Goal: Information Seeking & Learning: Check status

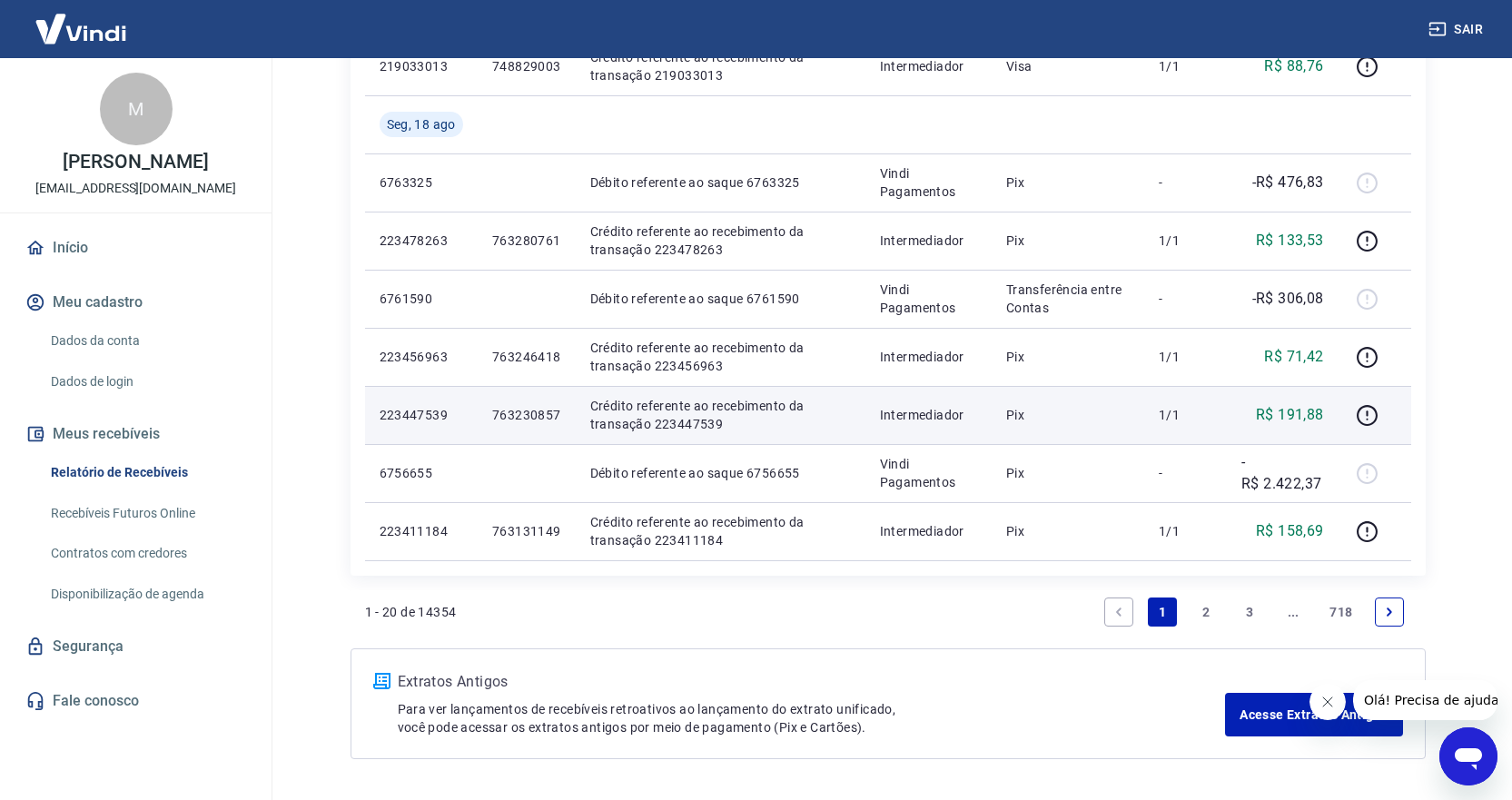
scroll to position [999, 0]
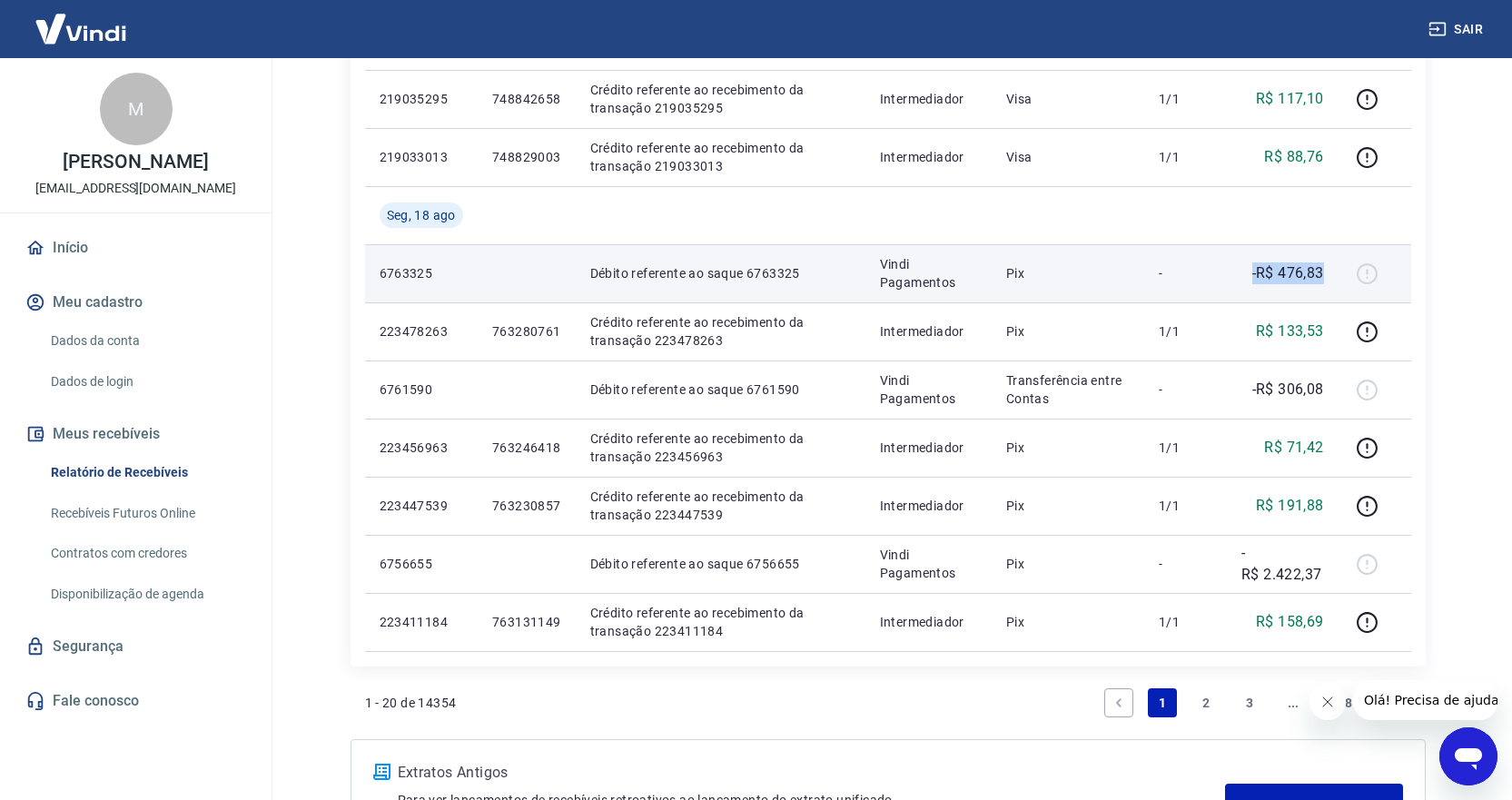
drag, startPoint x: 1335, startPoint y: 280, endPoint x: 1232, endPoint y: 276, distance: 103.1
click at [1232, 276] on td "-R$ 476,83" at bounding box center [1283, 273] width 112 height 58
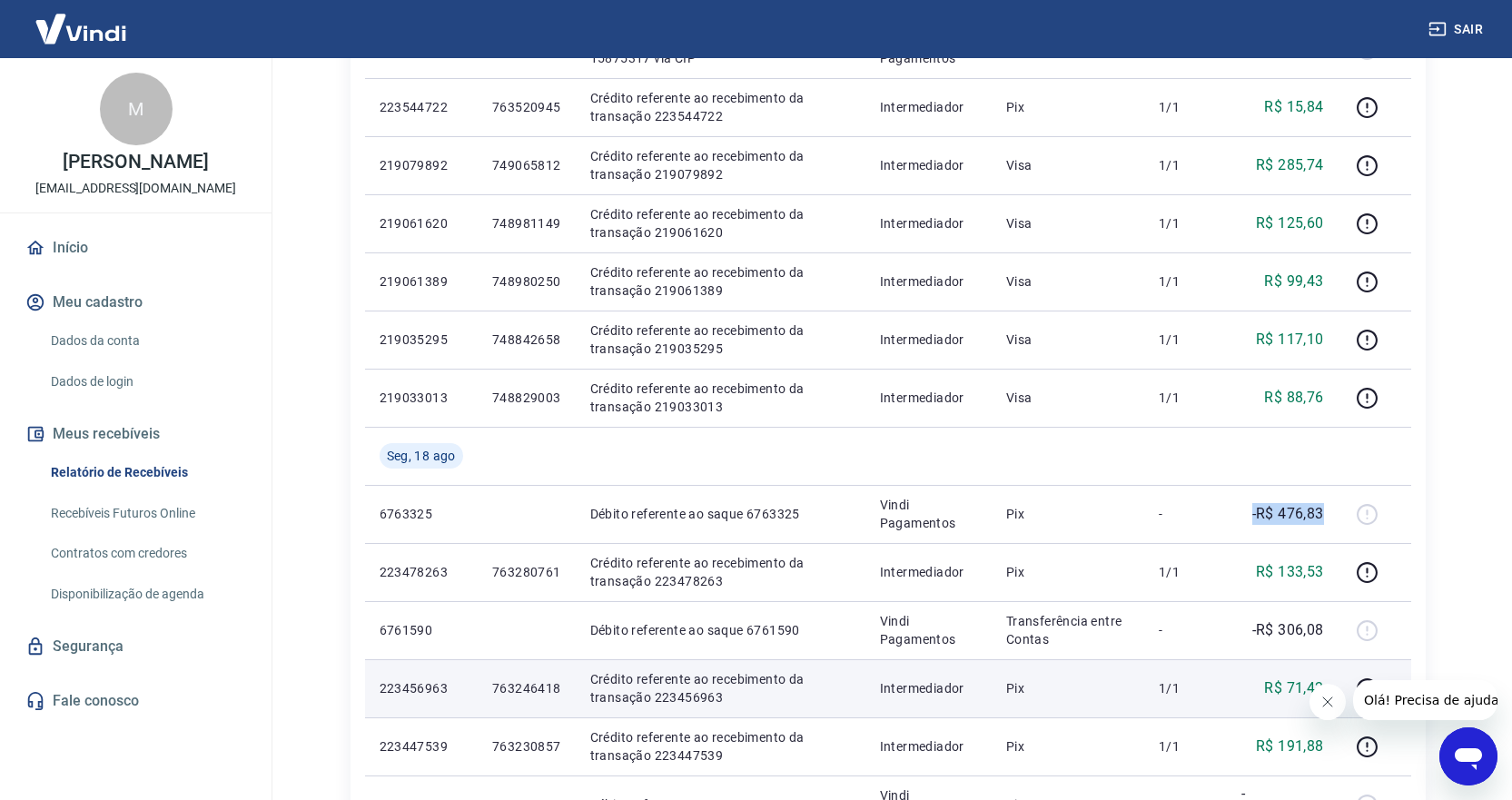
scroll to position [727, 0]
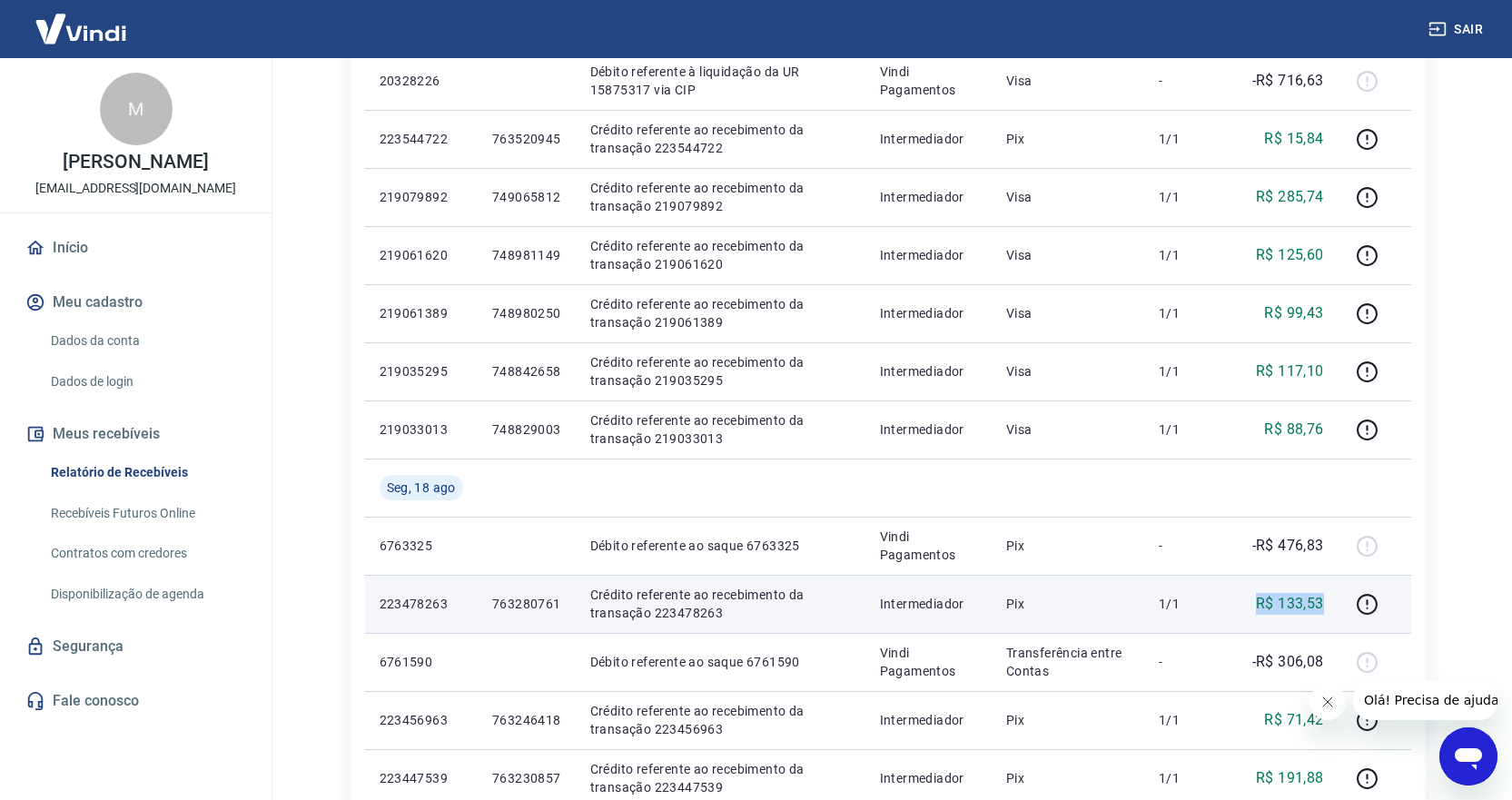
drag, startPoint x: 1326, startPoint y: 605, endPoint x: 1262, endPoint y: 610, distance: 64.2
click at [1262, 610] on td "R$ 133,53" at bounding box center [1283, 603] width 112 height 58
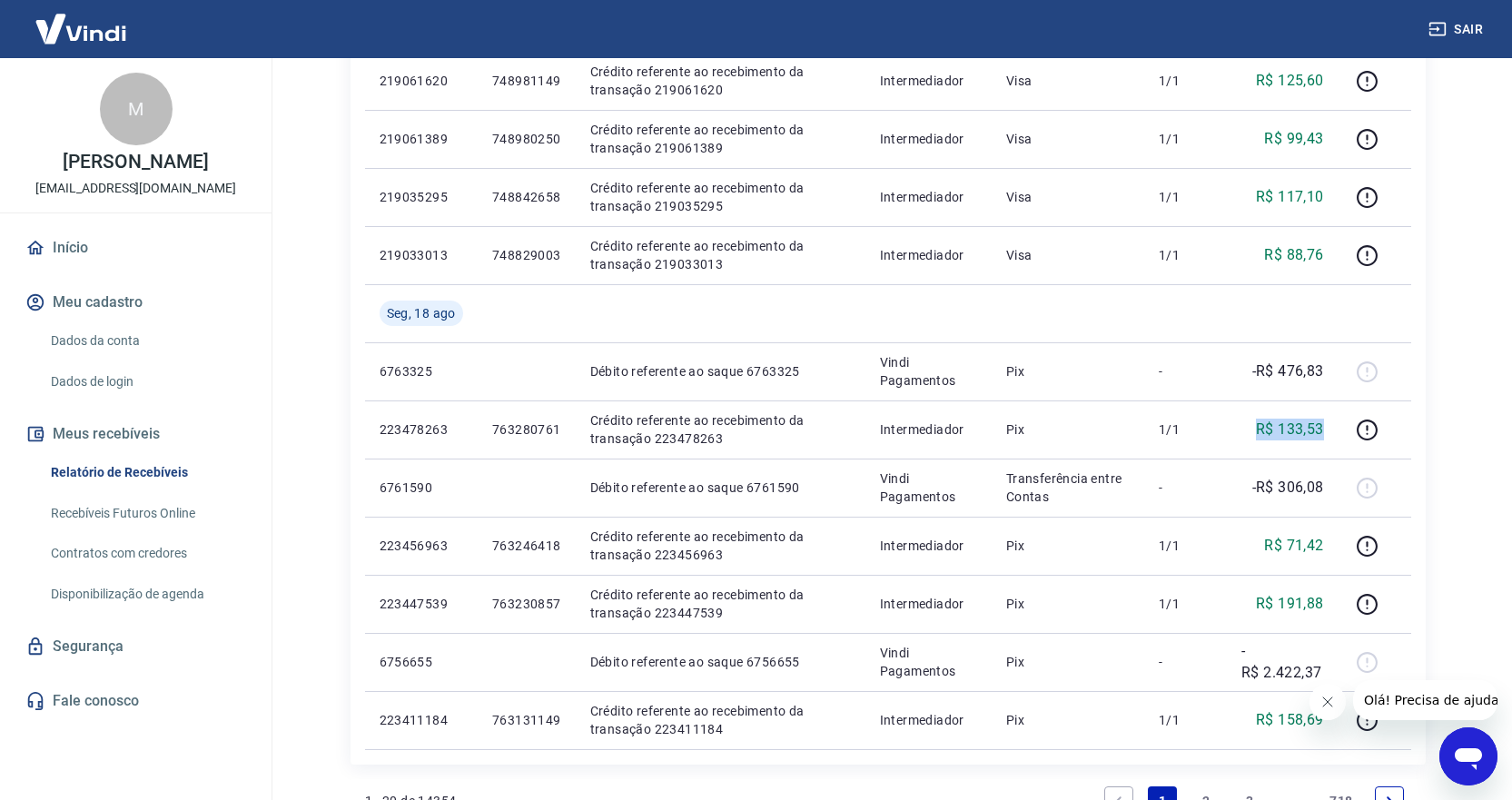
scroll to position [909, 0]
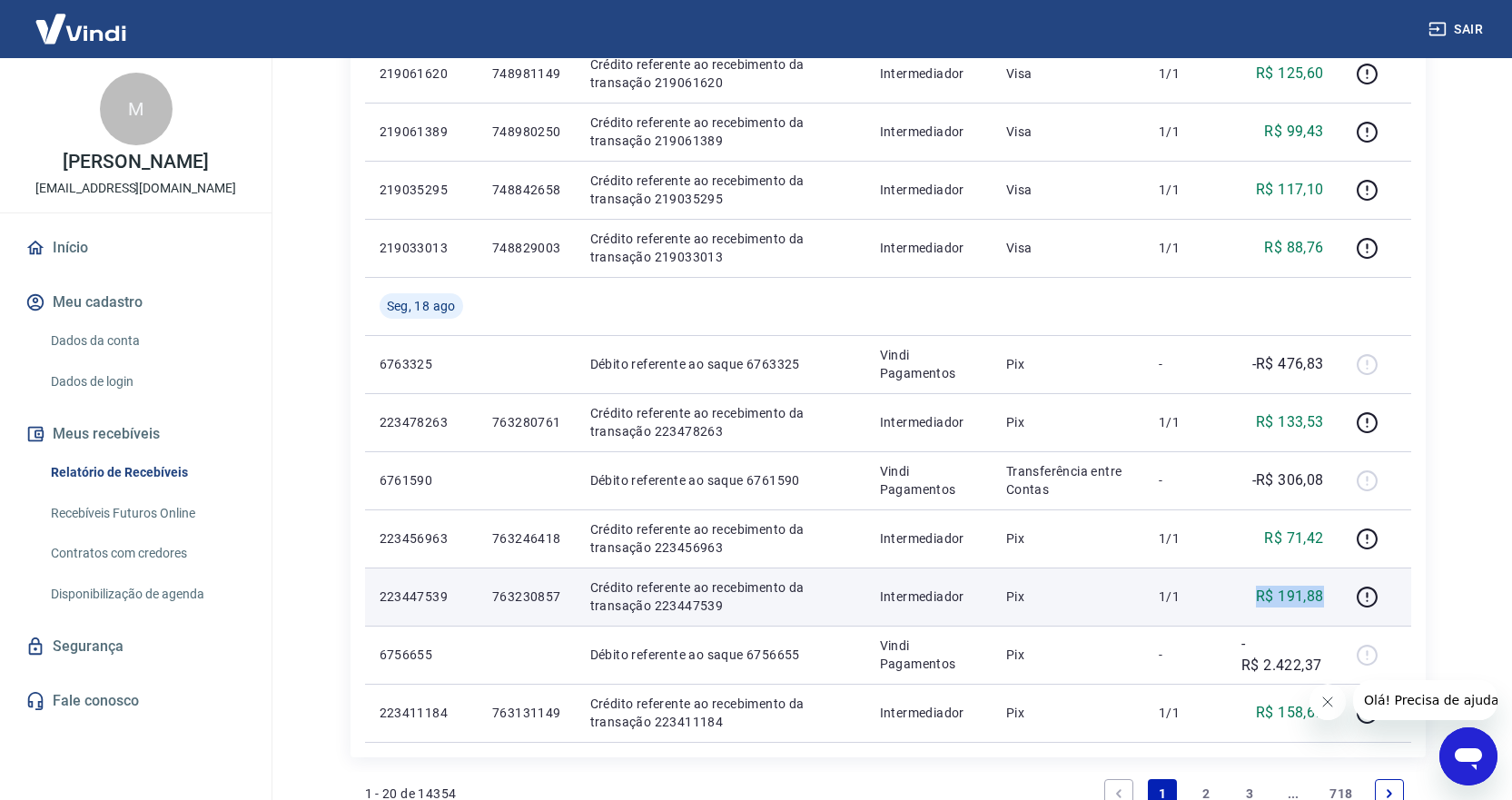
drag, startPoint x: 1255, startPoint y: 596, endPoint x: 1331, endPoint y: 598, distance: 76.0
click at [1331, 598] on td "R$ 191,88" at bounding box center [1283, 596] width 112 height 58
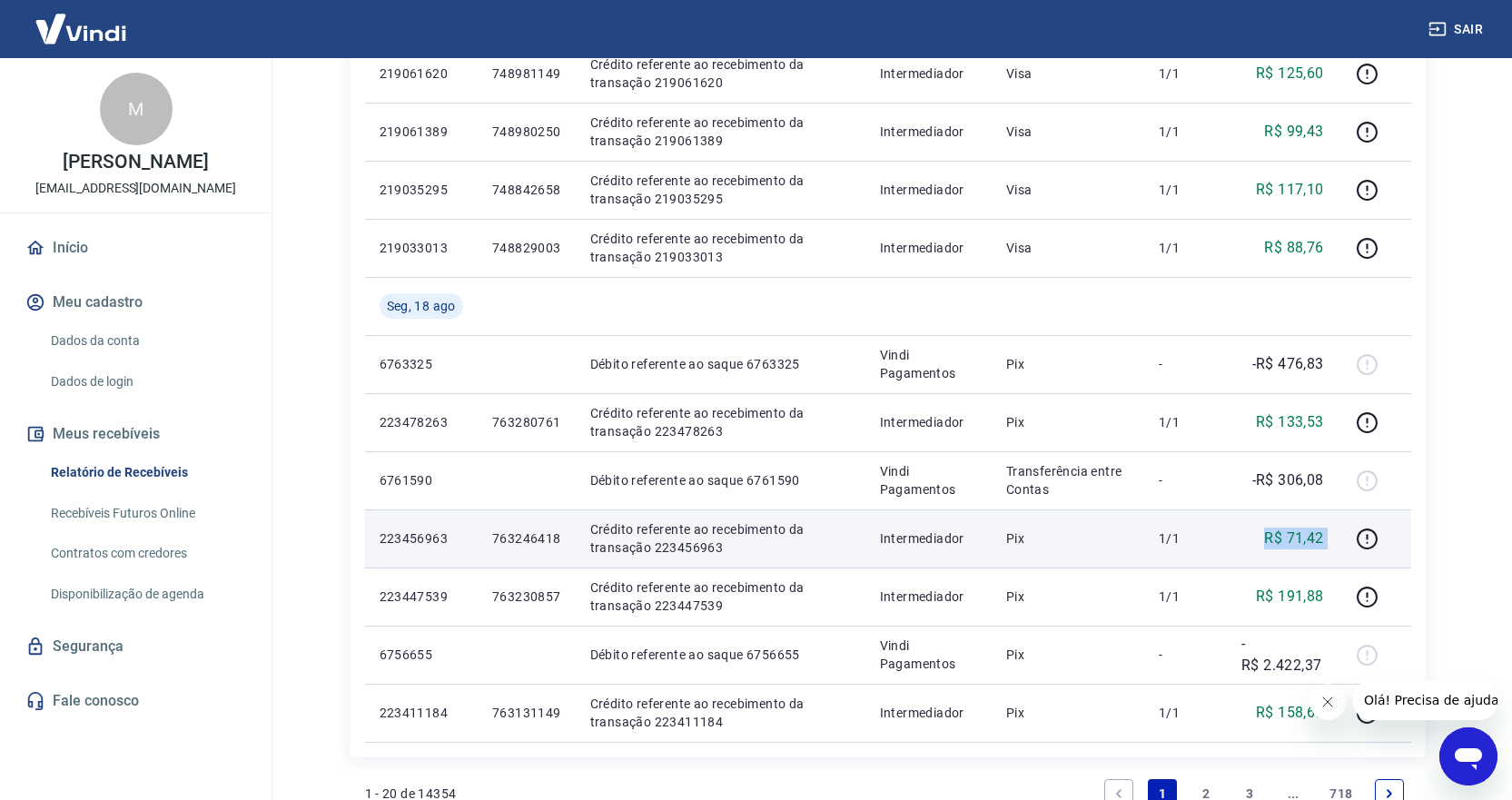
drag, startPoint x: 1256, startPoint y: 534, endPoint x: 1340, endPoint y: 527, distance: 84.3
click at [1340, 527] on tr "223456963 763246418 Crédito referente ao recebimento da transação 223456963 Int…" at bounding box center [888, 538] width 1046 height 58
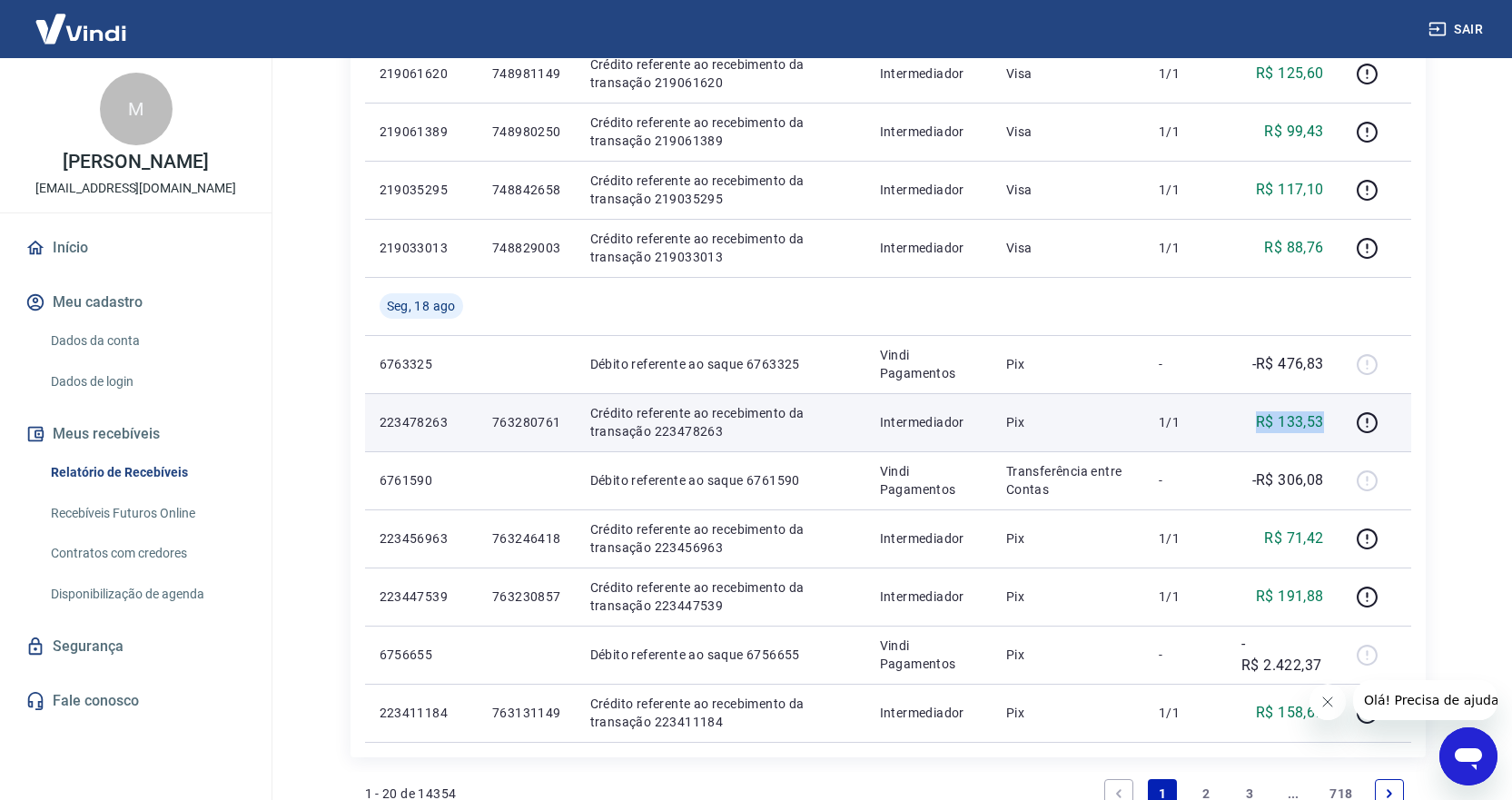
drag, startPoint x: 1253, startPoint y: 419, endPoint x: 1322, endPoint y: 418, distance: 69.0
click at [1322, 418] on div "R$ 133,53" at bounding box center [1284, 422] width 83 height 22
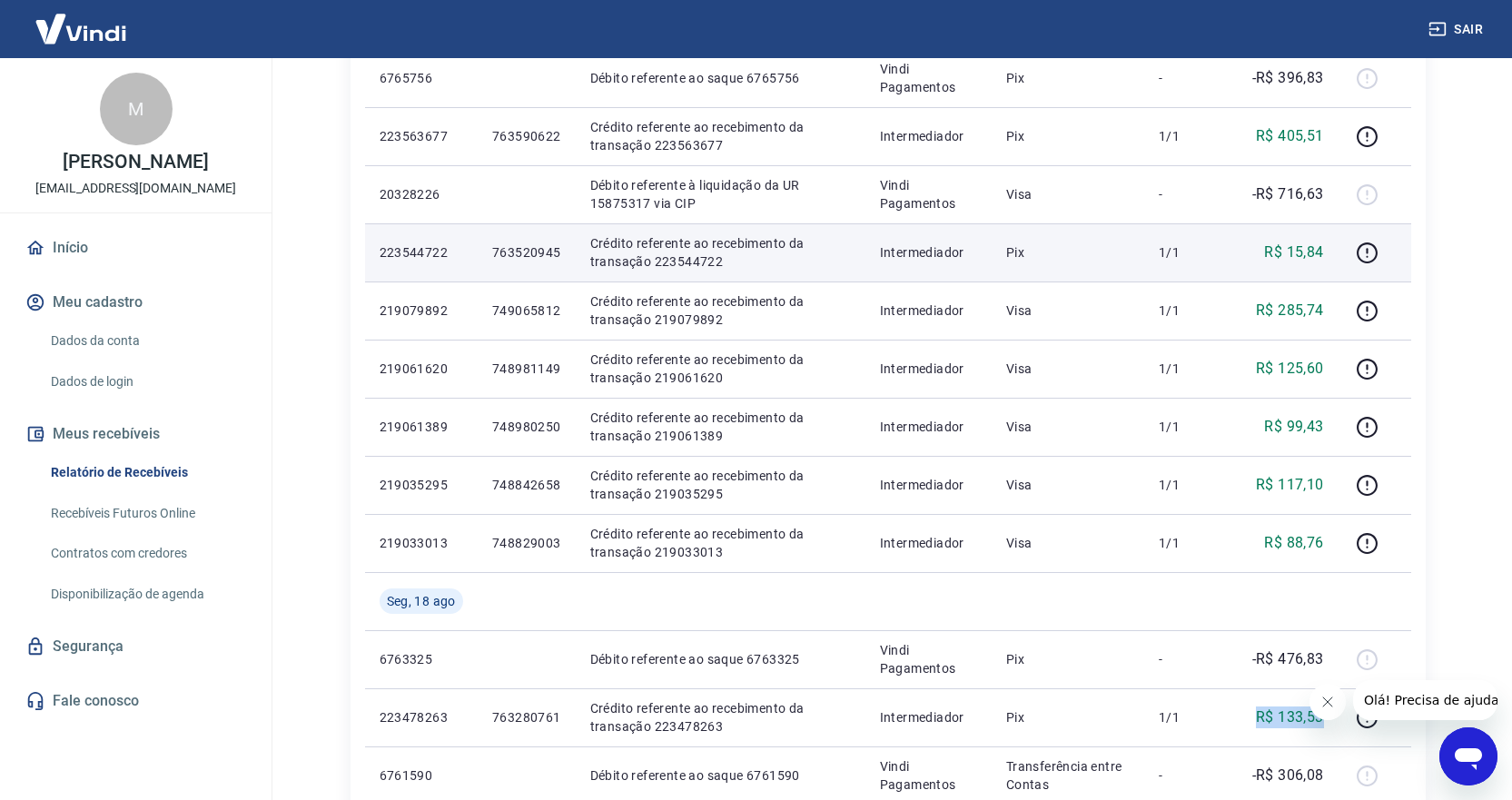
scroll to position [636, 0]
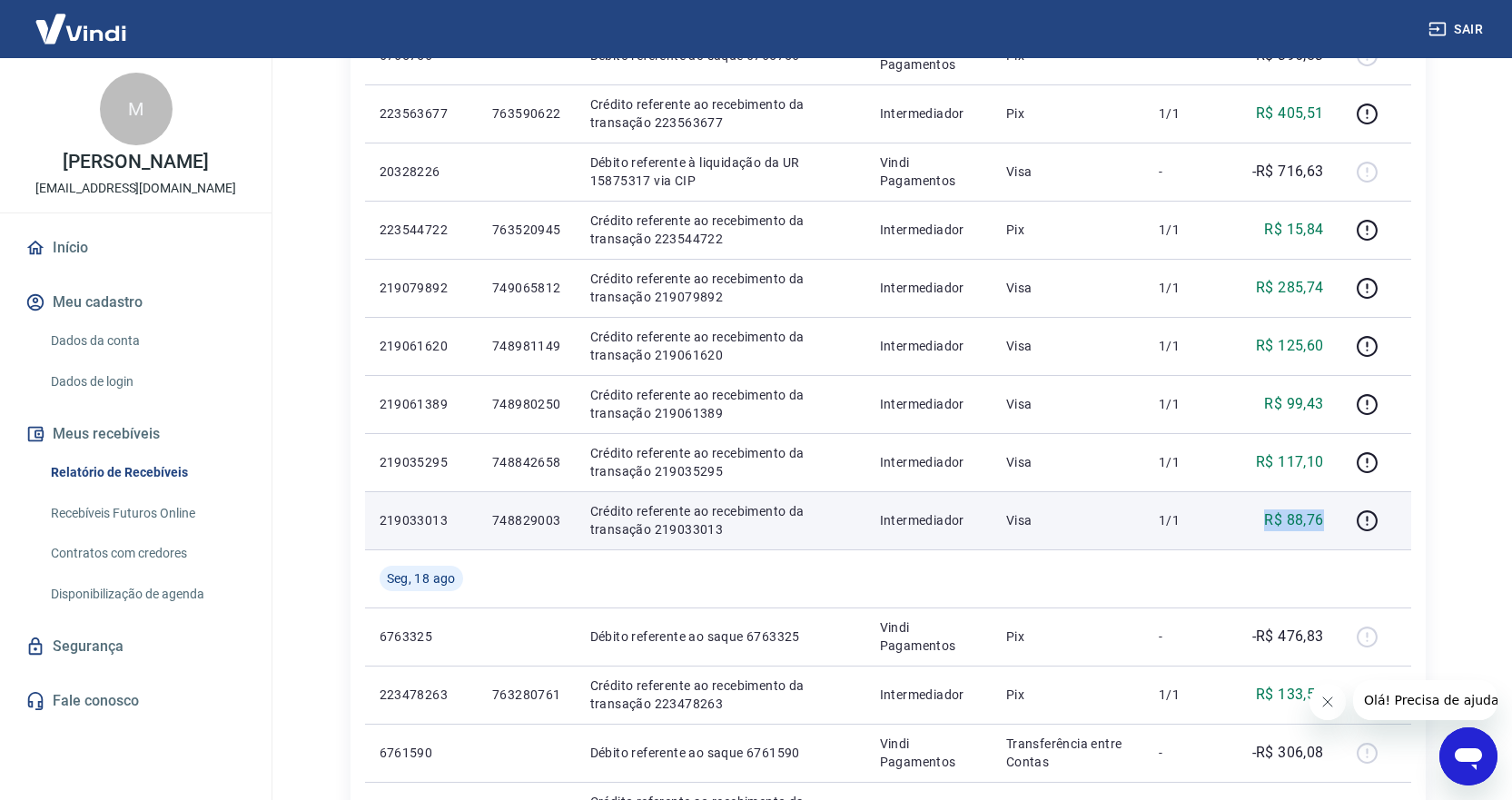
drag, startPoint x: 1329, startPoint y: 524, endPoint x: 1266, endPoint y: 519, distance: 63.2
click at [1266, 519] on td "R$ 88,76" at bounding box center [1283, 520] width 112 height 58
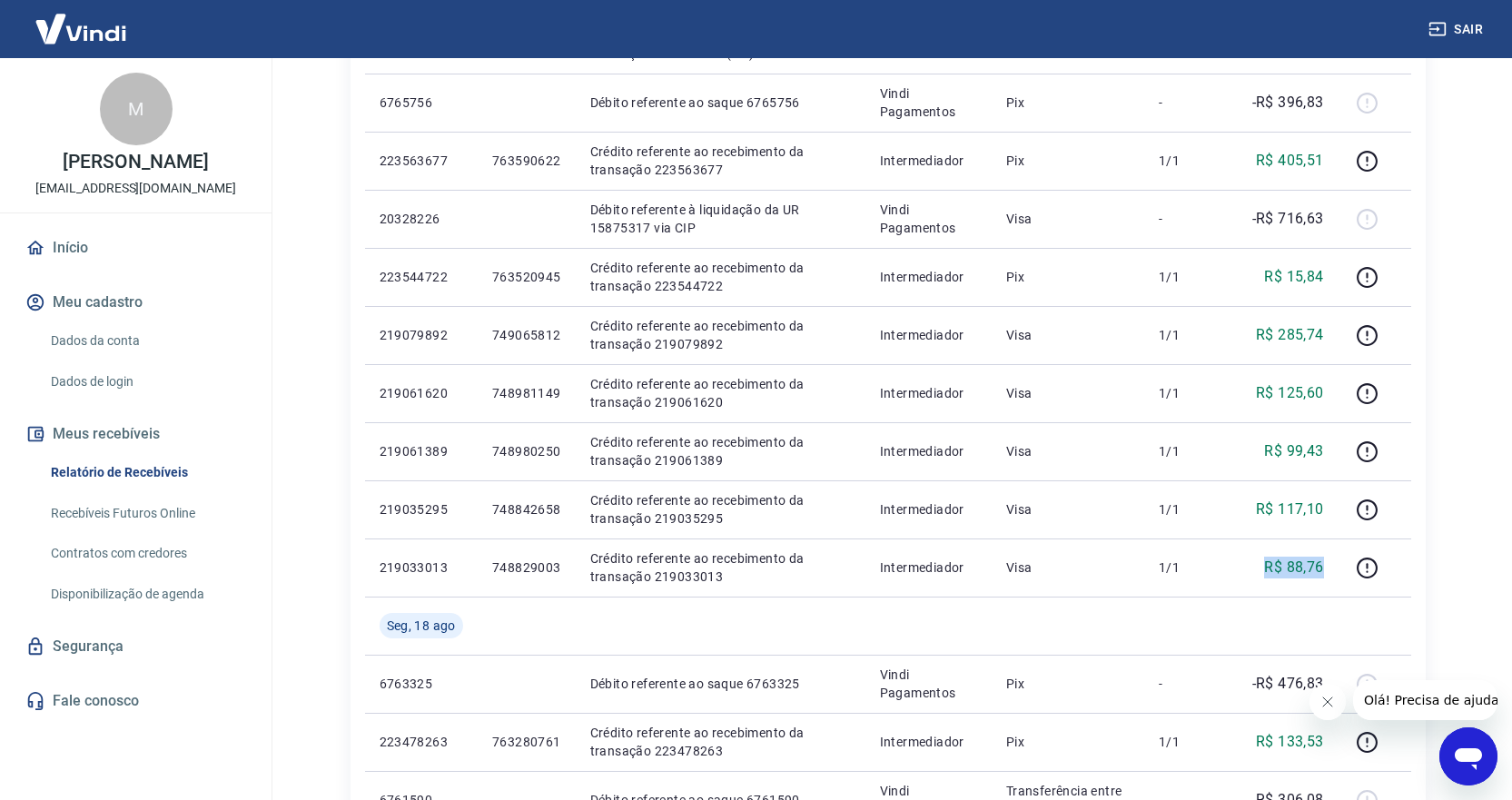
scroll to position [545, 0]
